Goal: Task Accomplishment & Management: Use online tool/utility

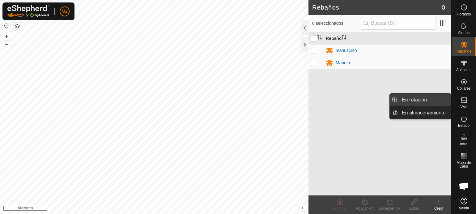
click at [414, 99] on link "En rotación" at bounding box center [424, 100] width 53 height 12
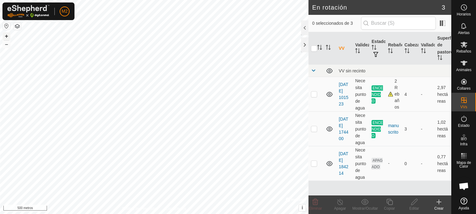
click at [7, 35] on font "+" at bounding box center [6, 36] width 3 height 6
click at [315, 96] on p-checkbox at bounding box center [314, 93] width 6 height 5
checkbox input "true"
click at [6, 34] on font "+" at bounding box center [6, 36] width 3 height 6
click at [6, 35] on font "+" at bounding box center [6, 36] width 3 height 6
